Goal: Task Accomplishment & Management: Use online tool/utility

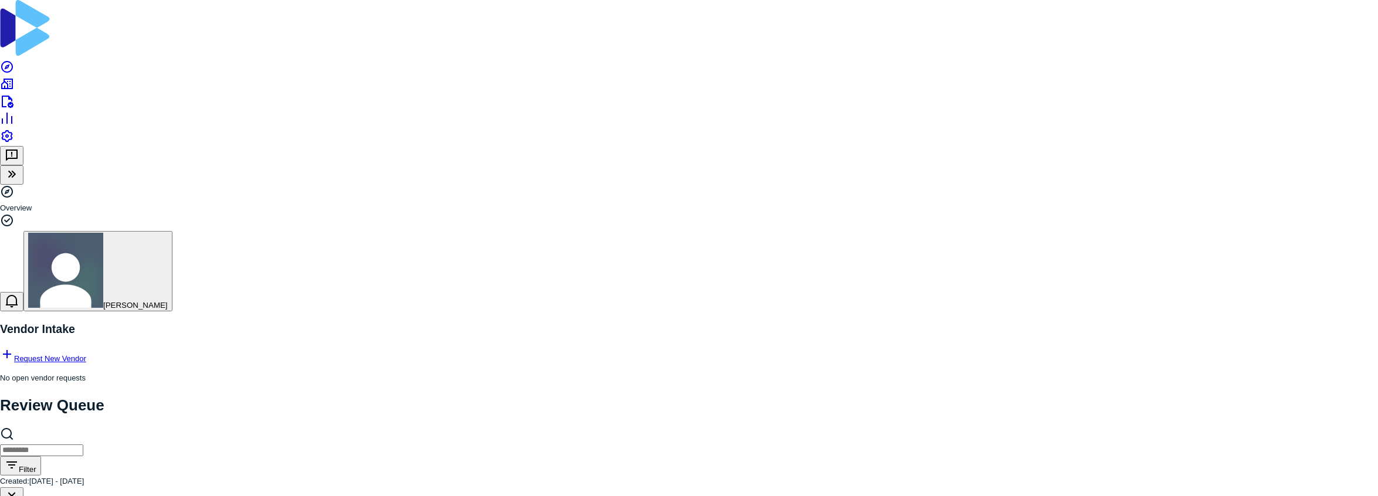
click at [14, 77] on icon at bounding box center [7, 84] width 14 height 14
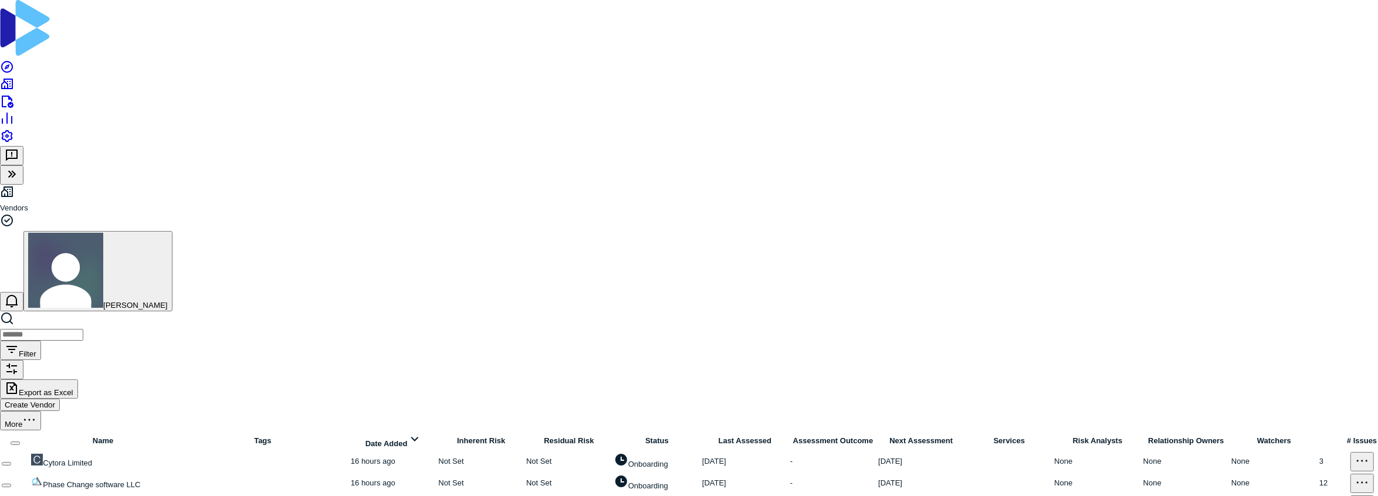
scroll to position [469, 0]
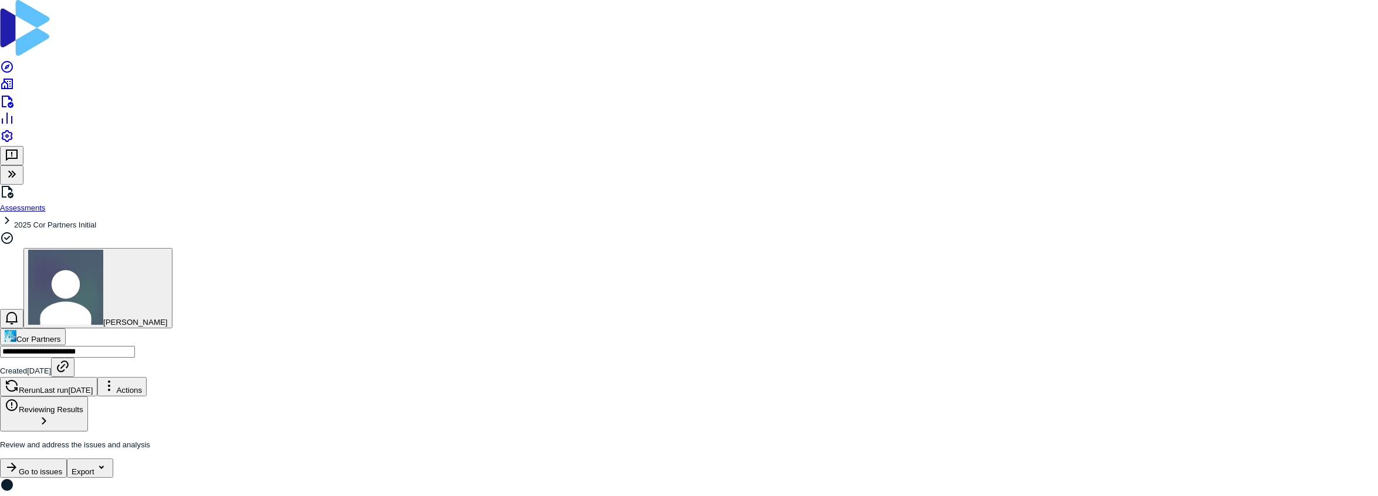
click at [13, 96] on icon at bounding box center [8, 102] width 12 height 12
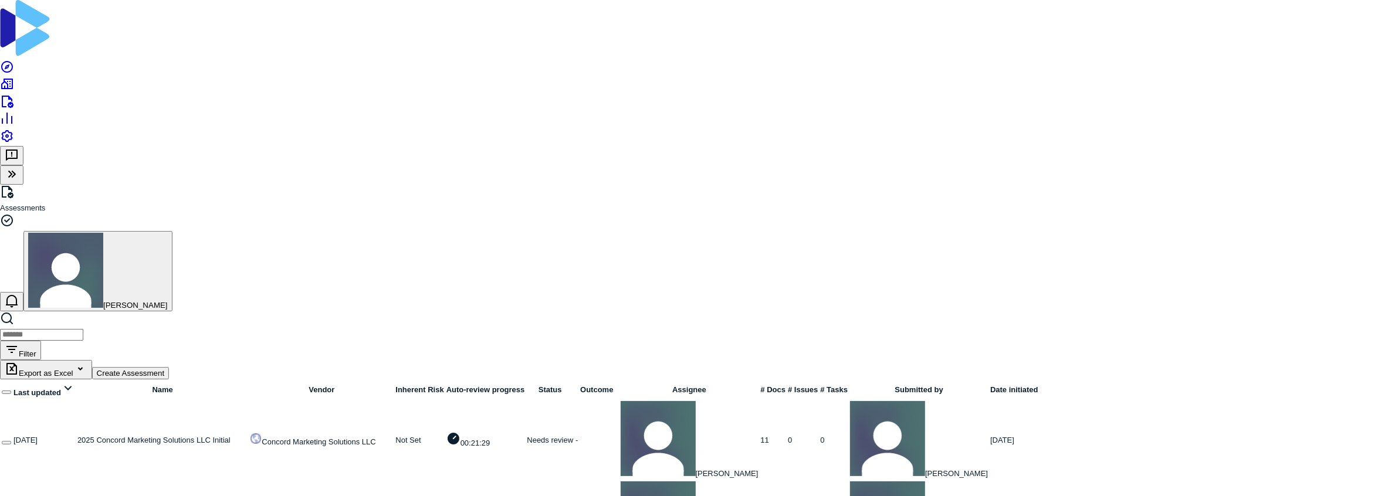
click at [14, 84] on link at bounding box center [7, 88] width 14 height 9
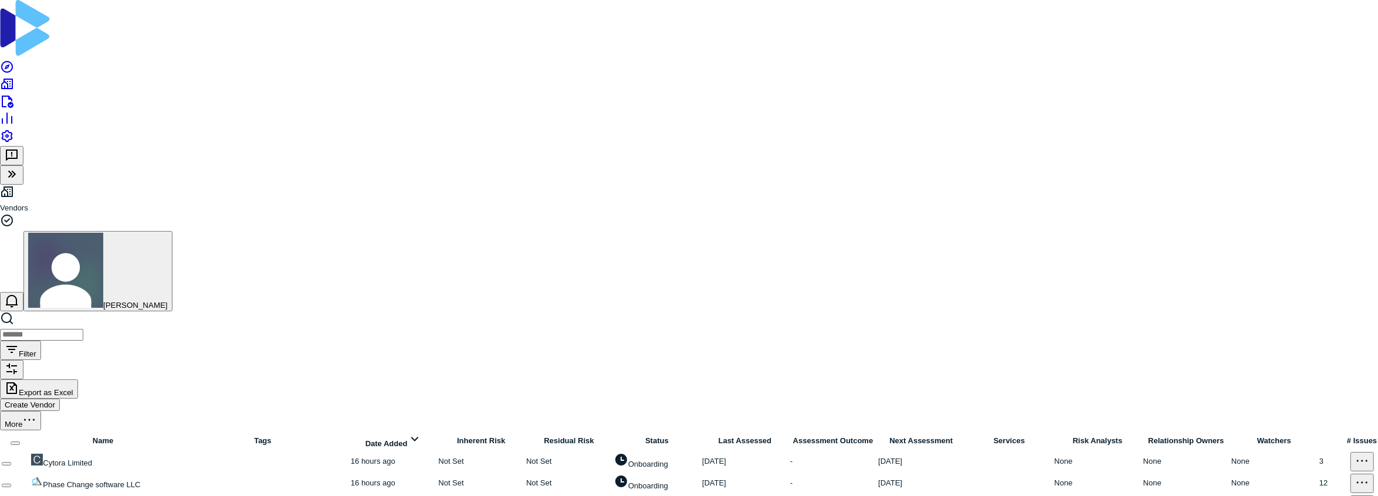
scroll to position [528, 0]
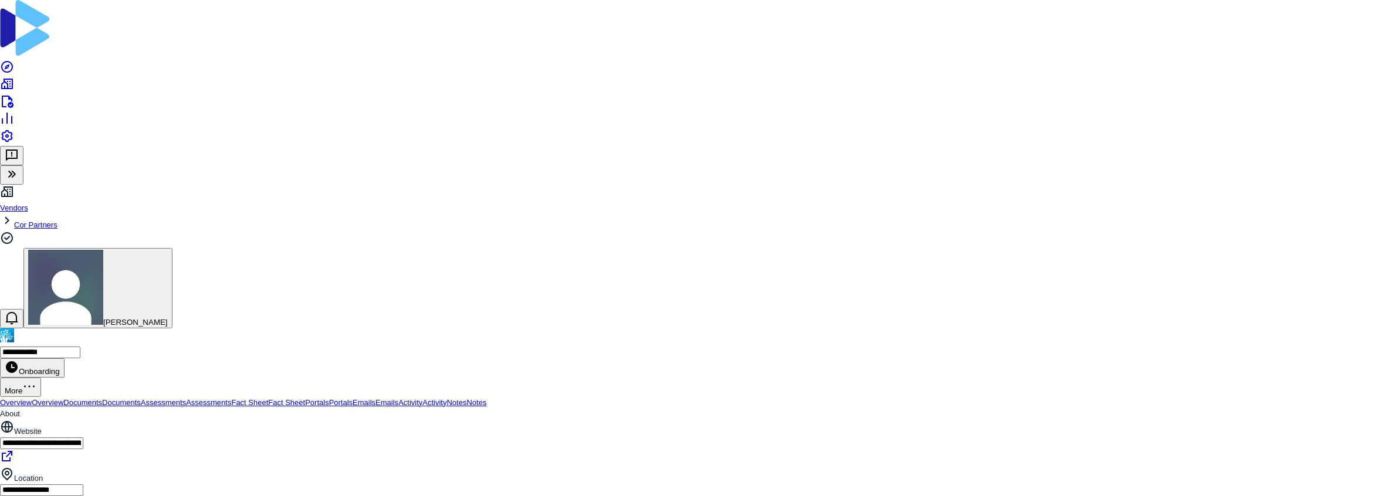
click at [249, 398] on span "Fact Sheet" at bounding box center [250, 402] width 37 height 9
type textarea "*"
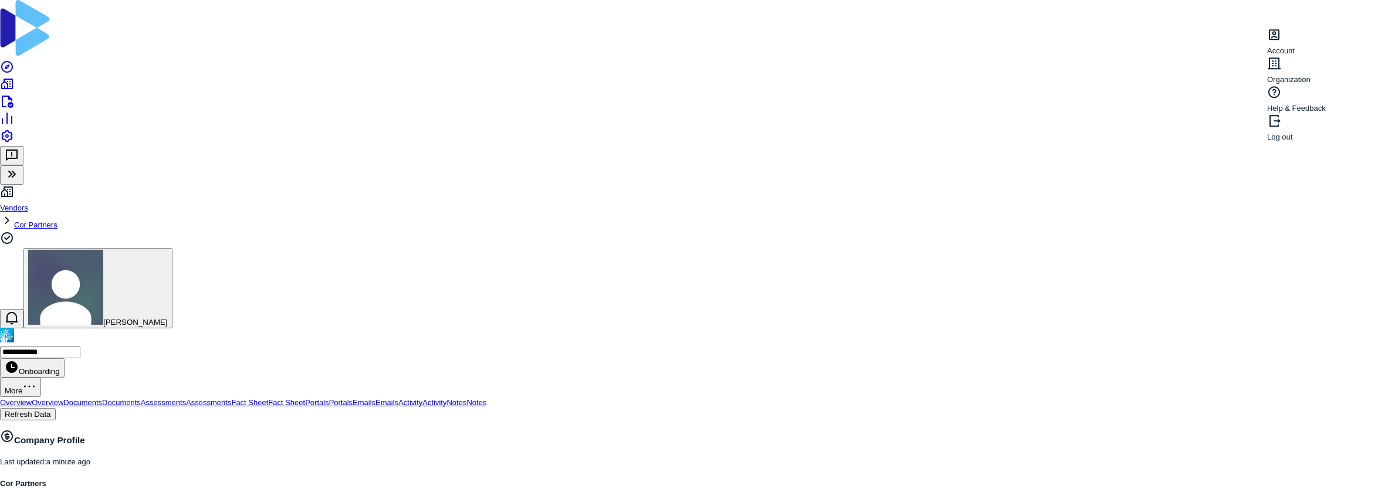
click at [1305, 114] on div "Log out" at bounding box center [1296, 128] width 59 height 29
